Goal: Find specific page/section: Find specific page/section

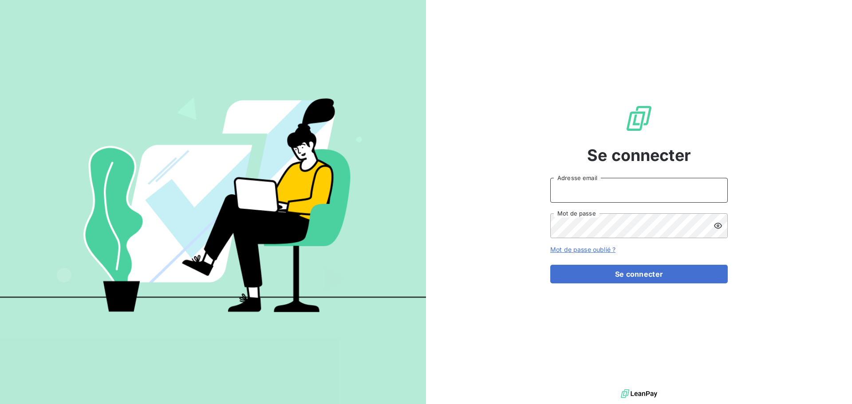
type input "[EMAIL_ADDRESS][DOMAIN_NAME]"
click at [575, 263] on form "[EMAIL_ADDRESS][DOMAIN_NAME] Adresse email Mot de passe Mot de passe oublié ? S…" at bounding box center [639, 231] width 178 height 106
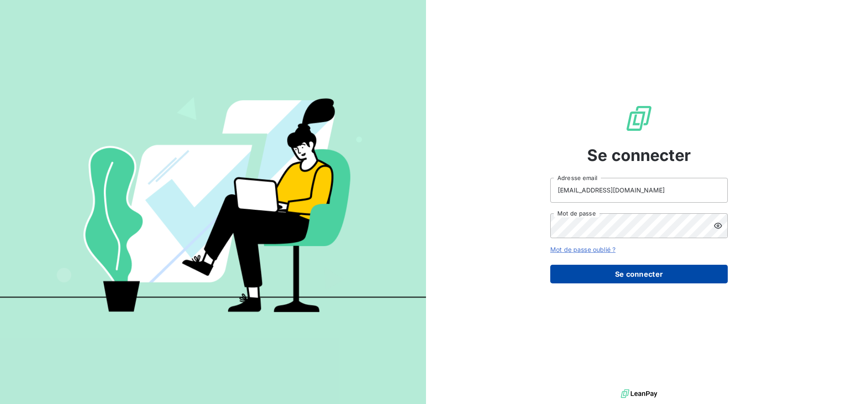
click at [579, 267] on button "Se connecter" at bounding box center [639, 274] width 178 height 19
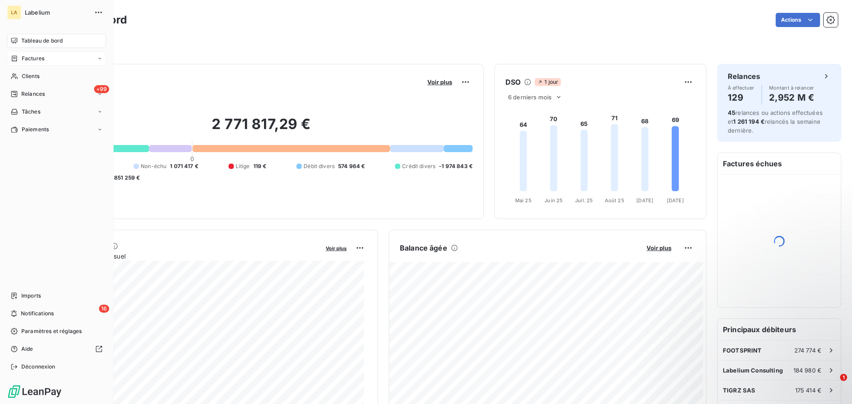
click at [38, 60] on span "Factures" at bounding box center [33, 59] width 23 height 8
click at [44, 72] on div "Factures" at bounding box center [62, 76] width 88 height 14
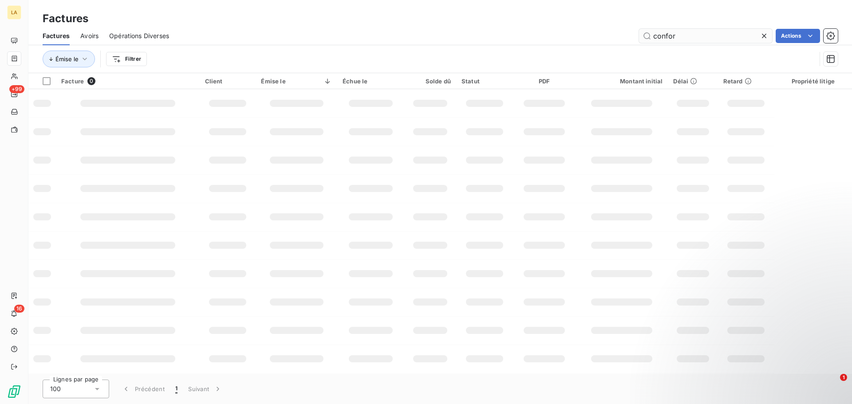
click at [657, 41] on input "confor" at bounding box center [705, 36] width 133 height 14
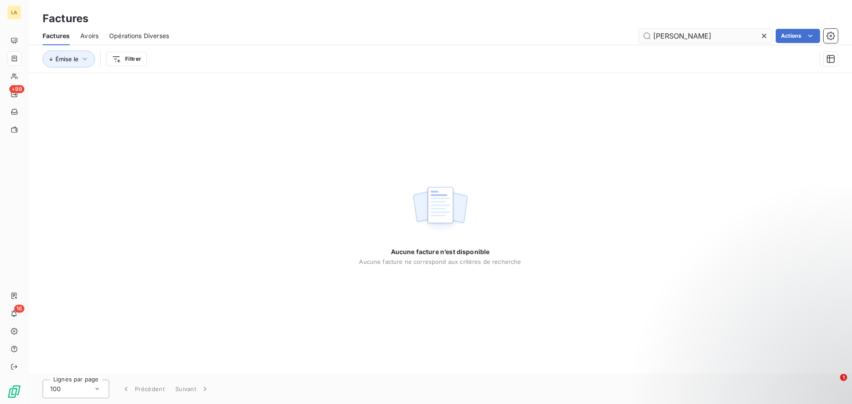
type input "[PERSON_NAME]"
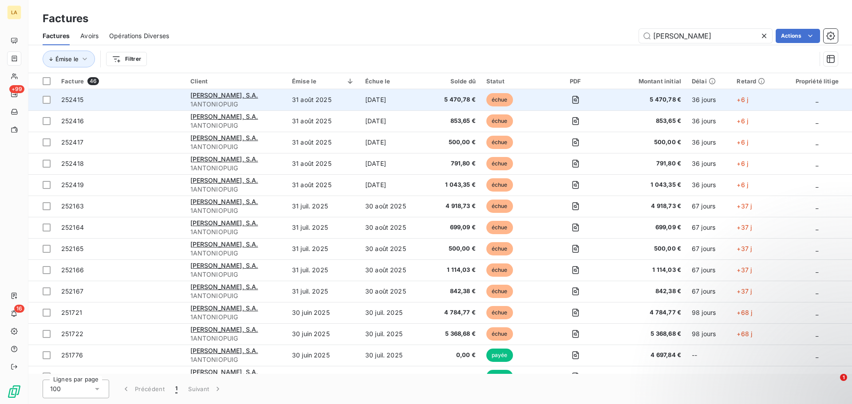
click at [116, 106] on td "252415" at bounding box center [120, 99] width 129 height 21
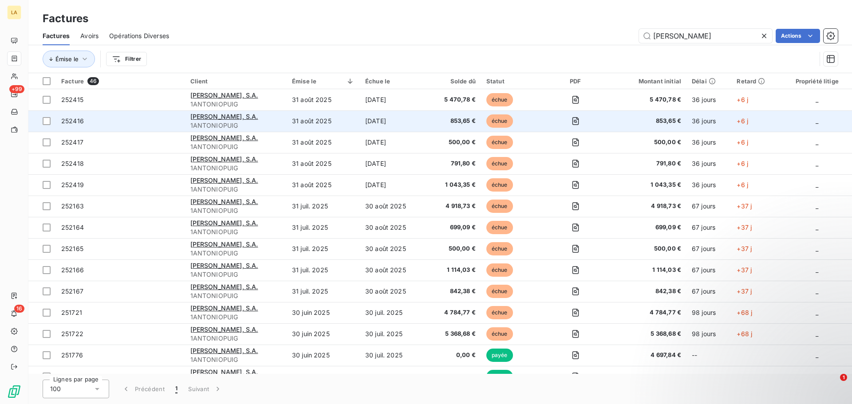
click at [128, 127] on td "252416" at bounding box center [120, 121] width 129 height 21
